Goal: Find specific page/section: Find specific page/section

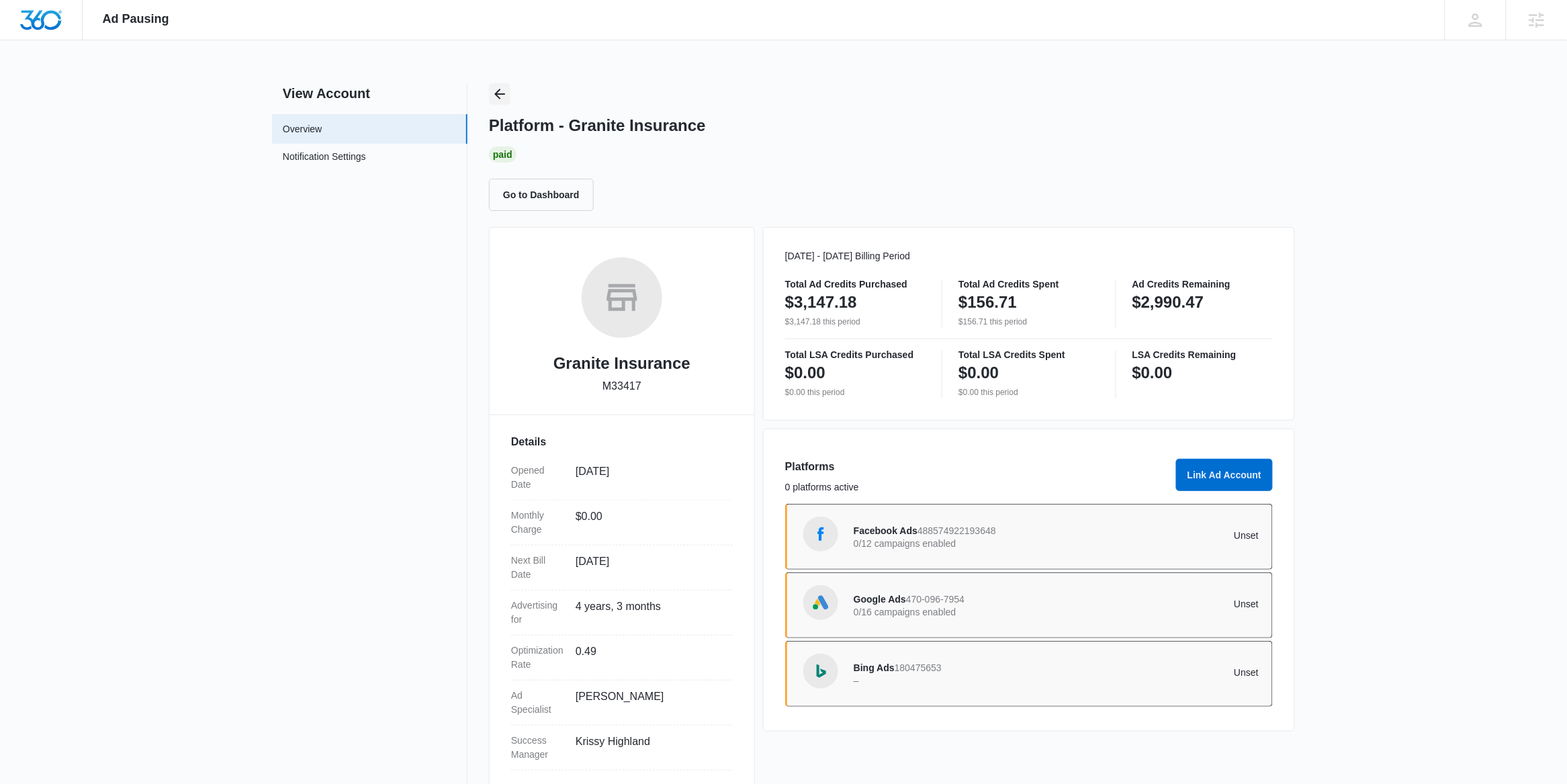
click at [505, 97] on icon "Back" at bounding box center [500, 93] width 16 height 16
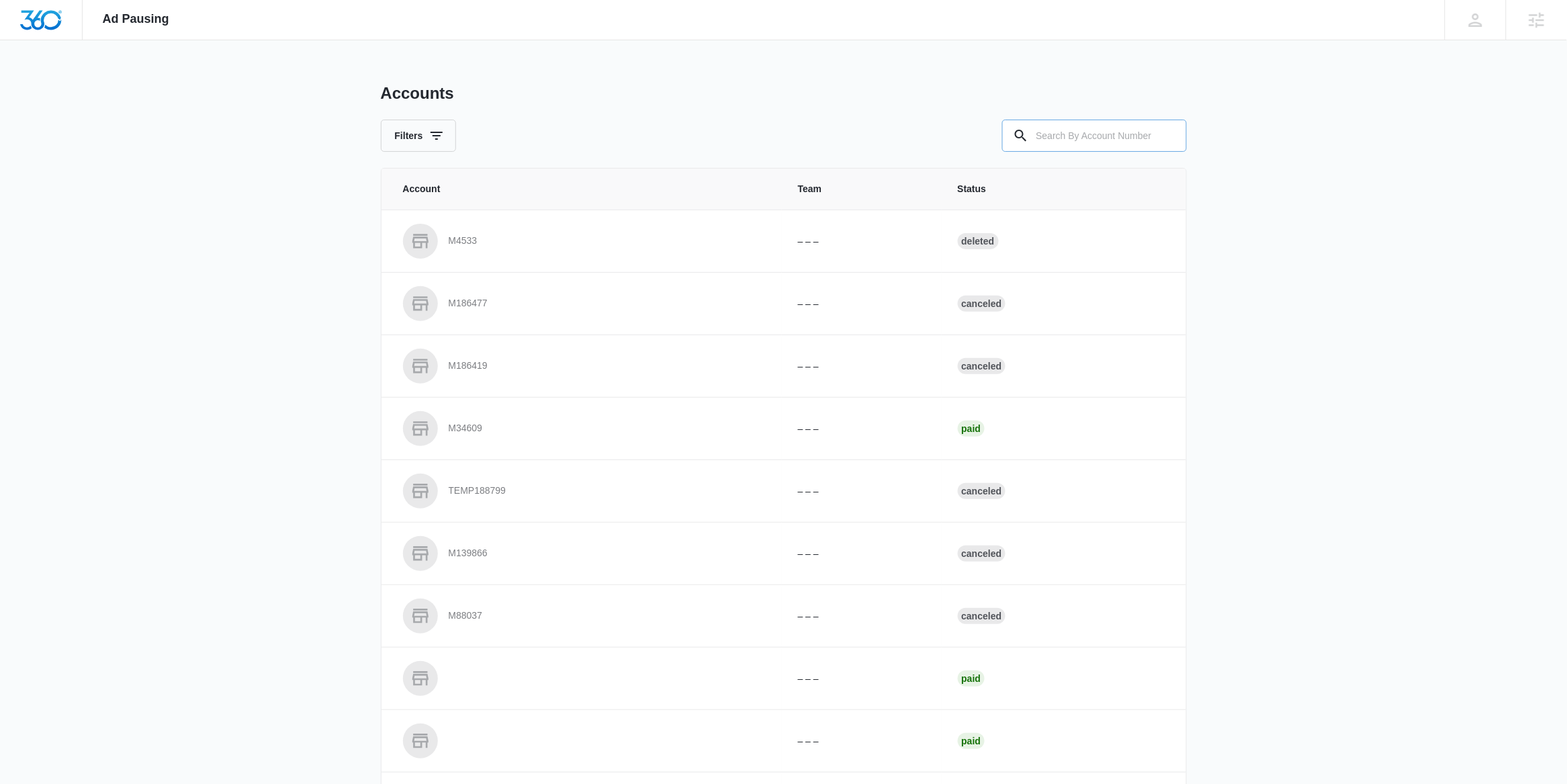
click at [1054, 142] on input "text" at bounding box center [1094, 136] width 184 height 32
paste input "M324210"
type input "M324210"
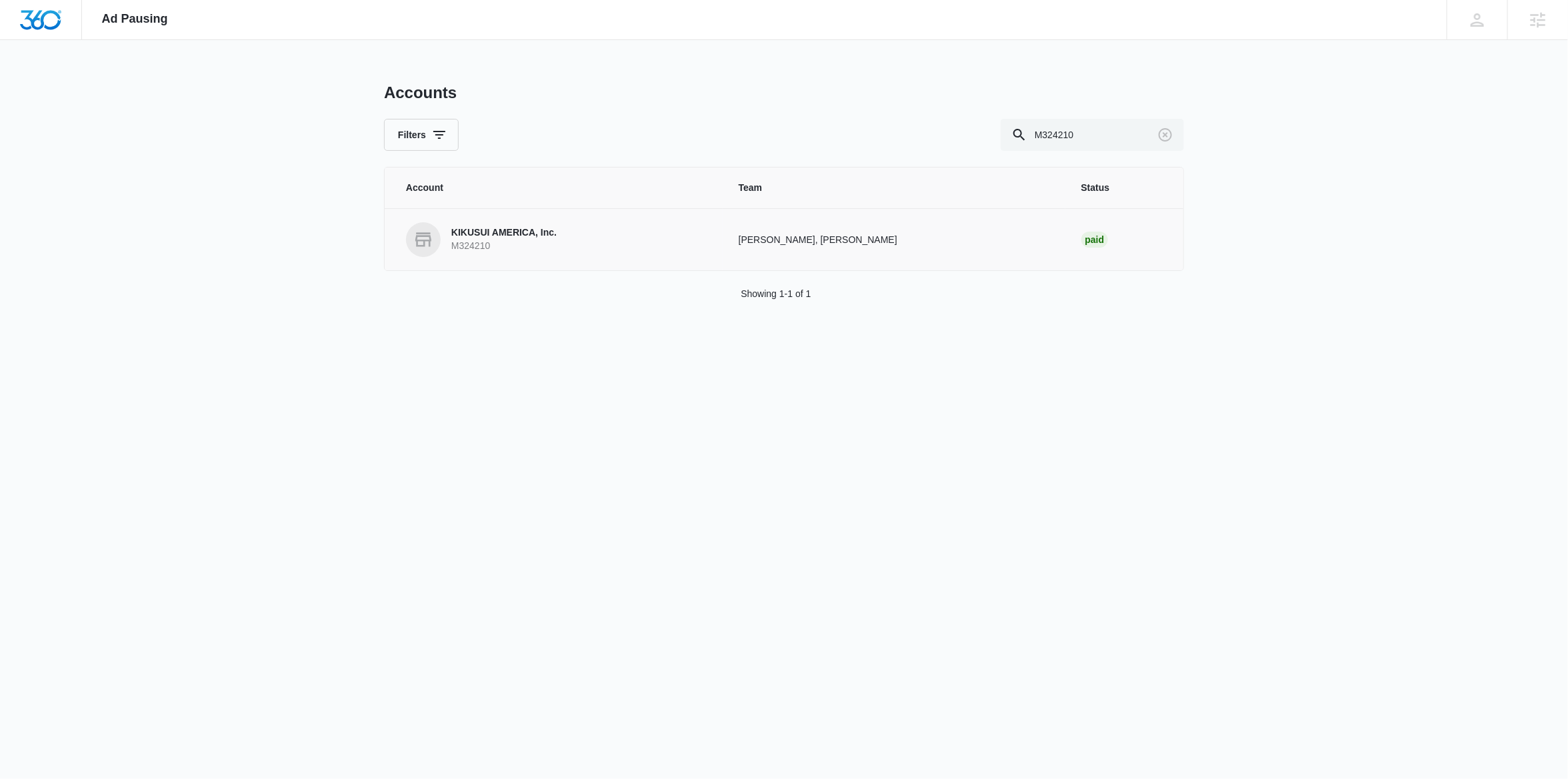
click at [580, 231] on link "KIKUSUI AMERICA, Inc. M324210" at bounding box center [556, 239] width 301 height 35
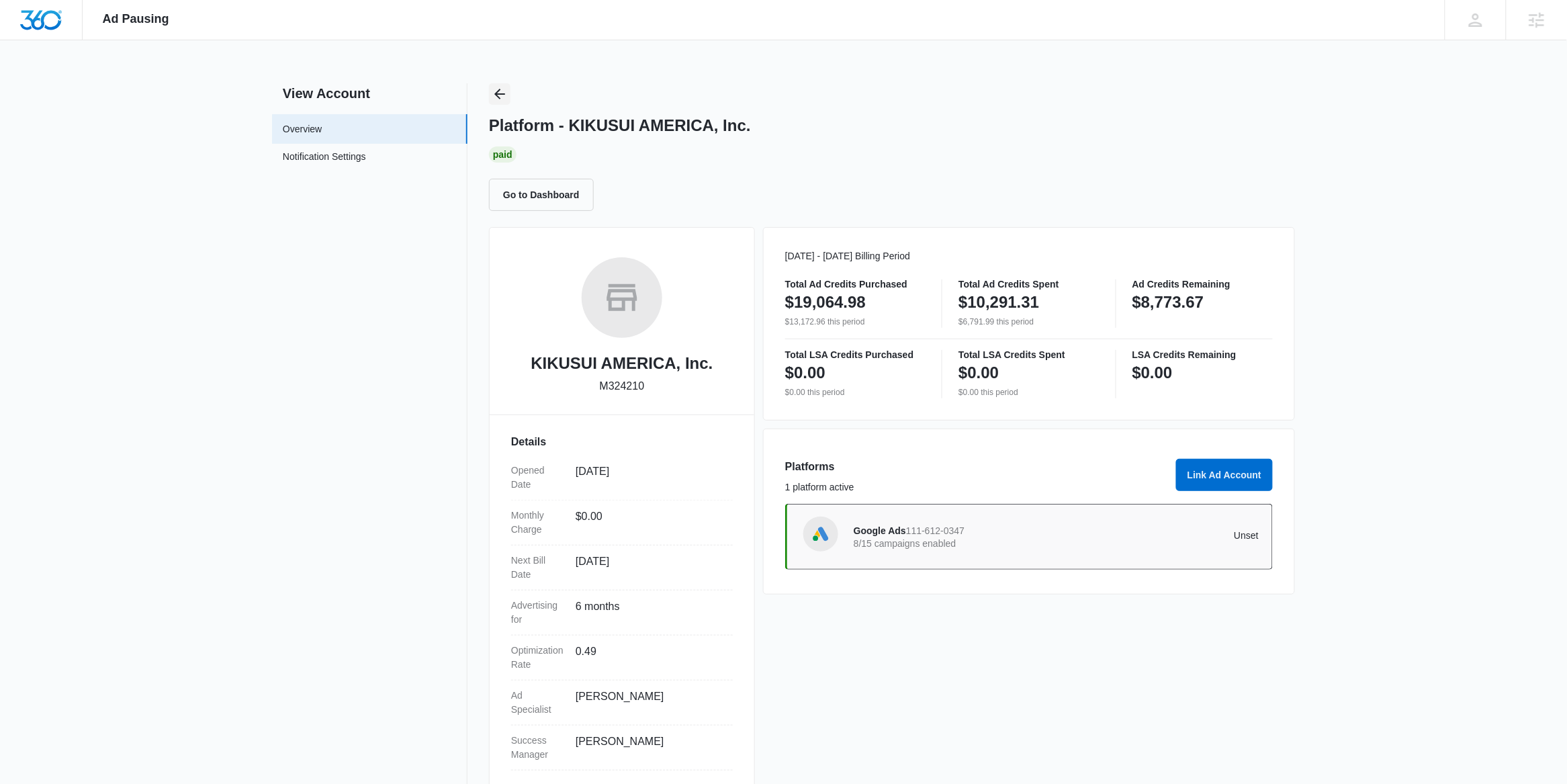
click at [499, 87] on icon "Back" at bounding box center [500, 93] width 16 height 16
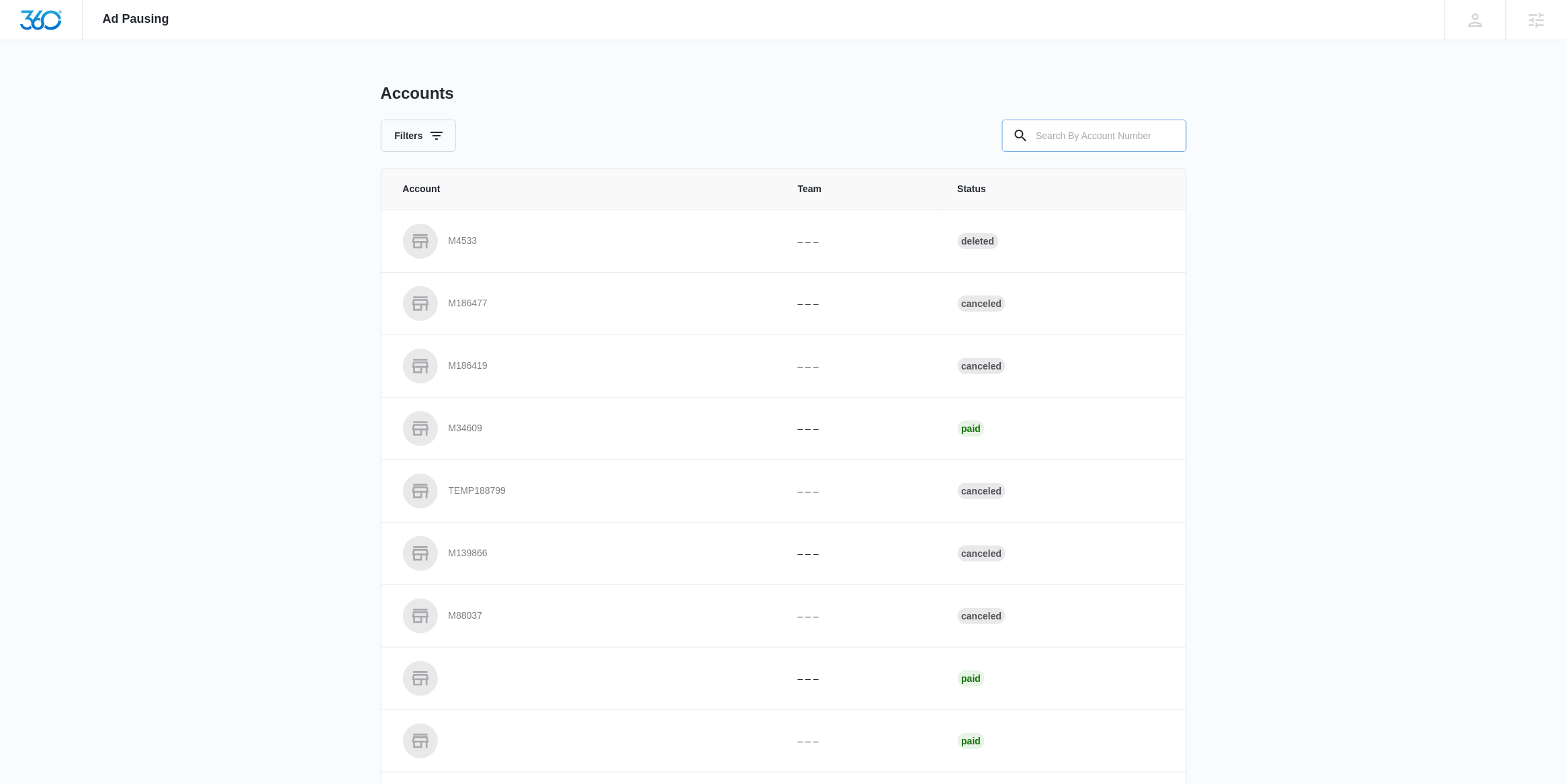
click at [1070, 133] on input "text" at bounding box center [1094, 136] width 184 height 32
paste input "M335466"
type input "M335466"
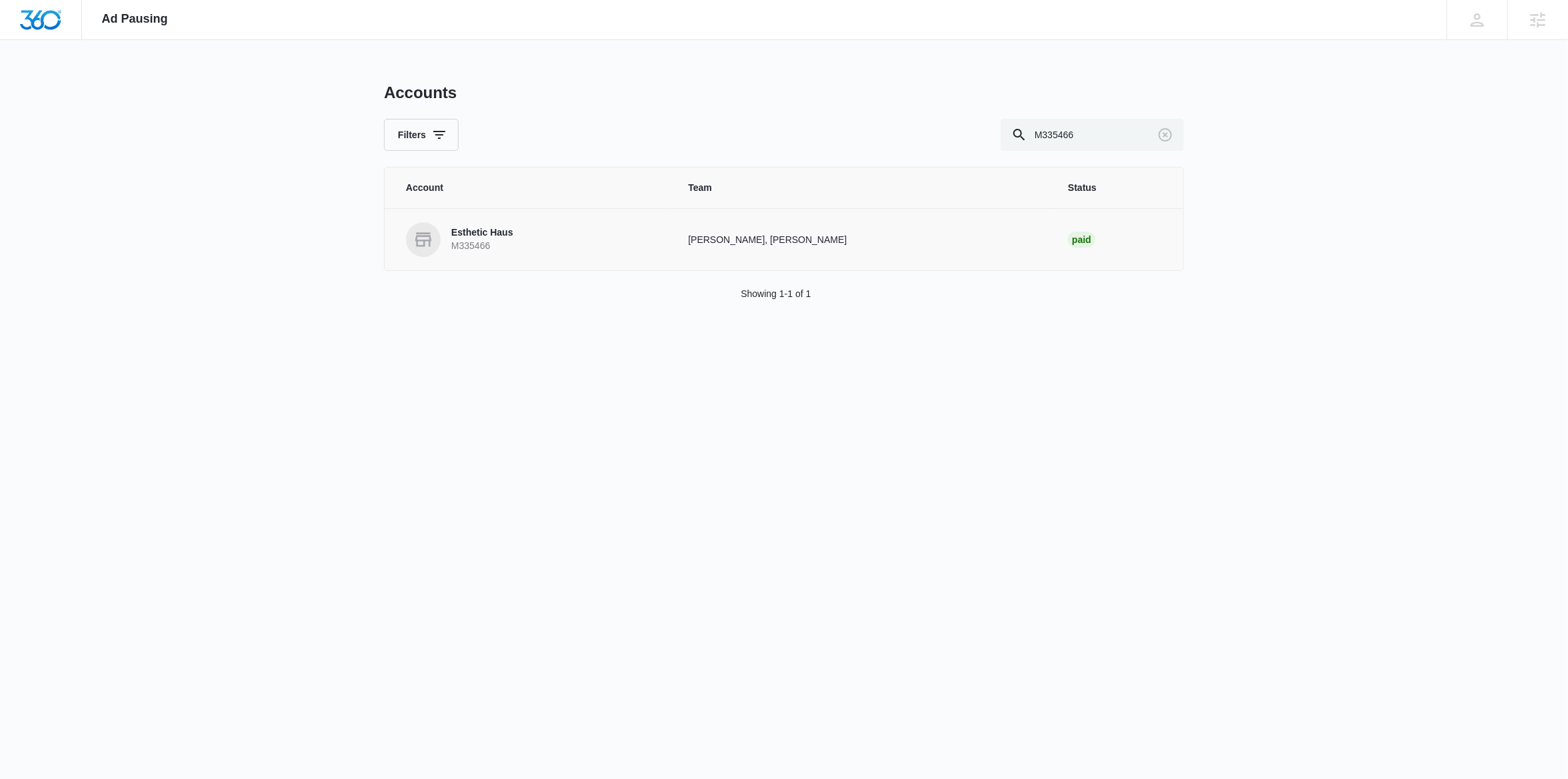
click at [507, 228] on p "Esthetic Haus" at bounding box center [482, 233] width 62 height 14
